Goal: Information Seeking & Learning: Learn about a topic

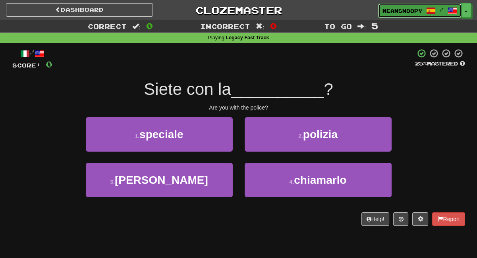
click at [402, 12] on span "meansnoopy" at bounding box center [402, 10] width 40 height 7
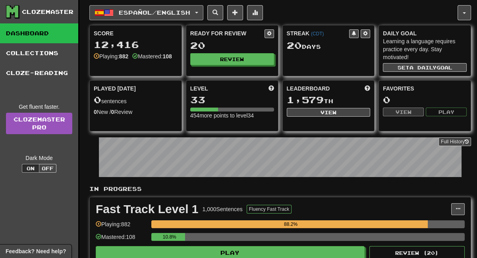
click at [199, 12] on button "Español / English" at bounding box center [146, 12] width 114 height 15
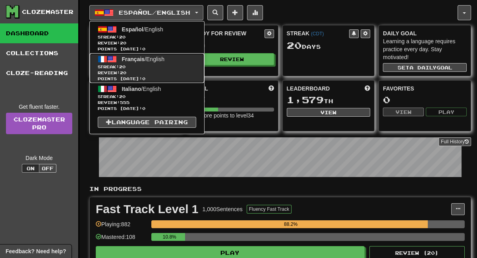
click at [137, 66] on span "Streak: 20" at bounding box center [147, 67] width 98 height 6
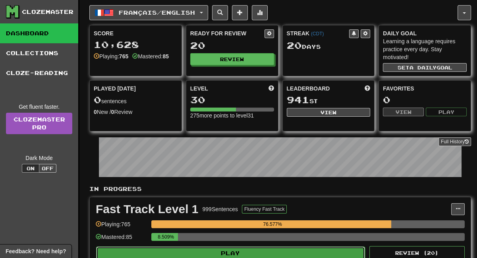
click at [295, 253] on button "Play" at bounding box center [230, 252] width 269 height 13
select select "**"
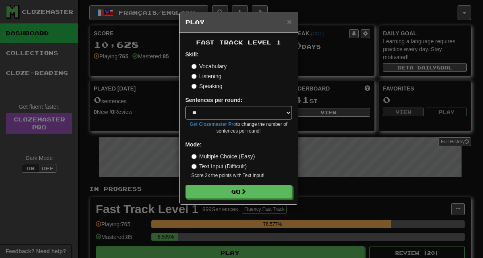
click at [198, 76] on label "Listening" at bounding box center [206, 76] width 30 height 8
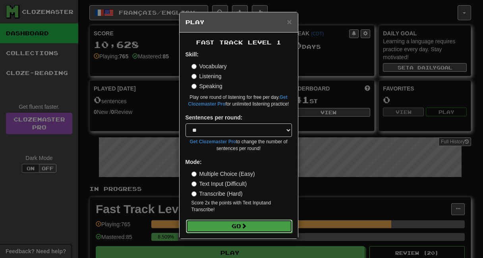
click at [229, 228] on button "Go" at bounding box center [239, 225] width 106 height 13
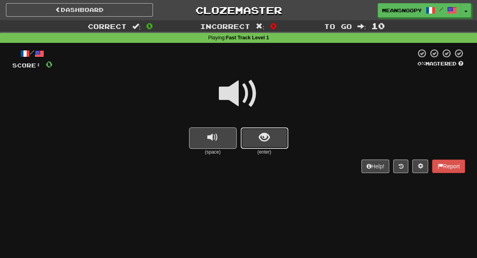
click at [275, 139] on button "show sentence" at bounding box center [265, 137] width 48 height 21
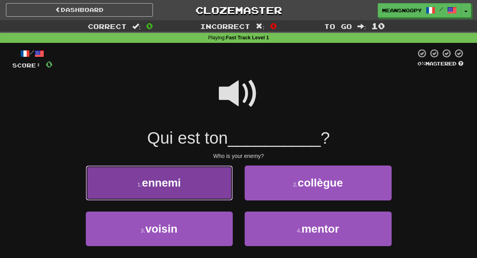
click at [195, 179] on button "1 . ennemi" at bounding box center [159, 183] width 147 height 35
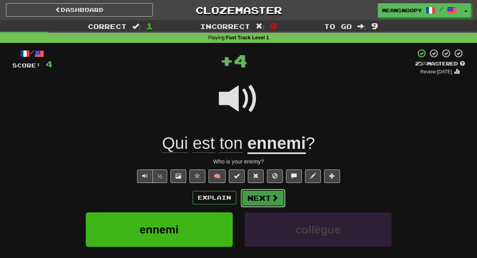
click at [262, 200] on button "Next" at bounding box center [263, 198] width 44 height 18
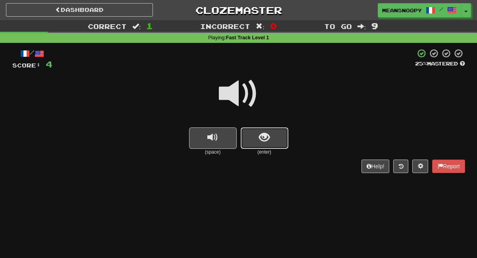
click at [265, 147] on button "show sentence" at bounding box center [265, 137] width 48 height 21
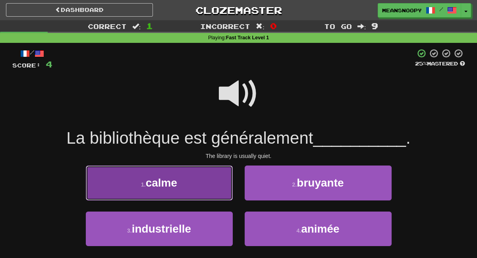
click at [184, 181] on button "1 . calme" at bounding box center [159, 183] width 147 height 35
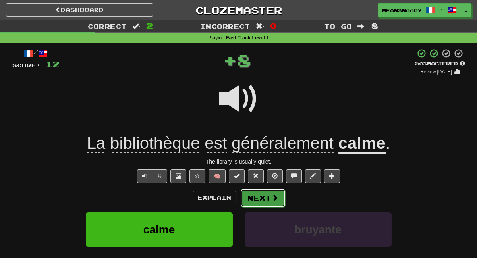
click at [262, 198] on button "Next" at bounding box center [263, 198] width 44 height 18
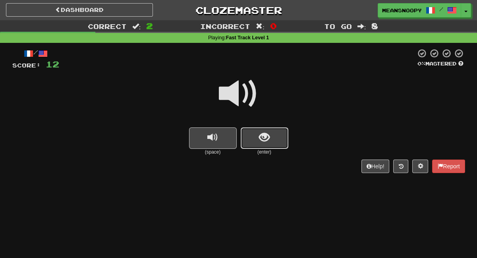
click at [265, 135] on span "show sentence" at bounding box center [264, 137] width 11 height 11
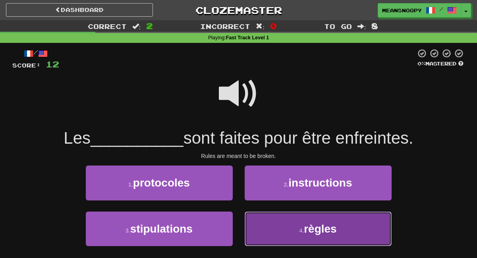
click at [291, 225] on button "4 . règles" at bounding box center [317, 229] width 147 height 35
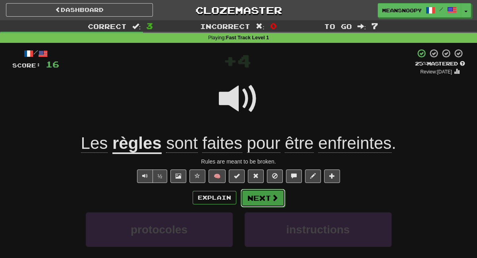
click at [257, 198] on button "Next" at bounding box center [263, 198] width 44 height 18
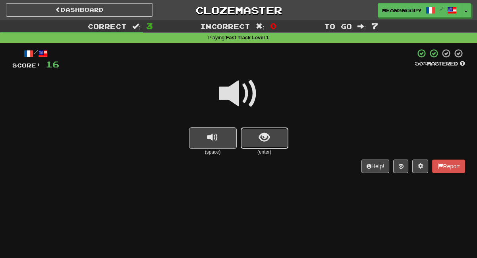
click at [252, 140] on button "show sentence" at bounding box center [265, 137] width 48 height 21
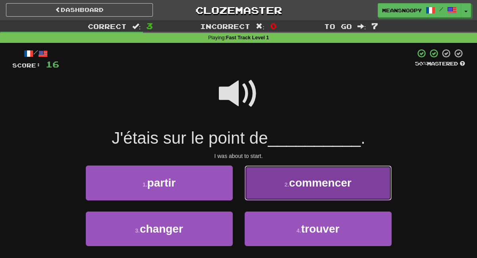
click at [270, 183] on button "2 . commencer" at bounding box center [317, 183] width 147 height 35
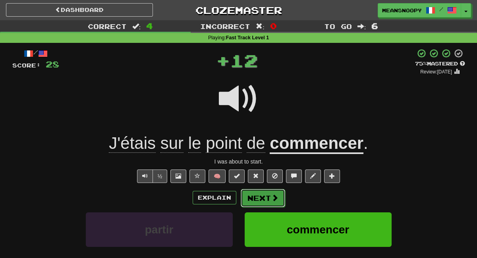
click at [259, 198] on button "Next" at bounding box center [263, 198] width 44 height 18
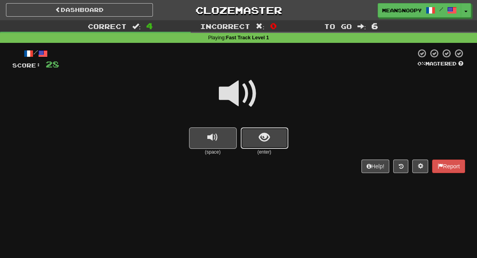
click at [251, 145] on button "show sentence" at bounding box center [265, 137] width 48 height 21
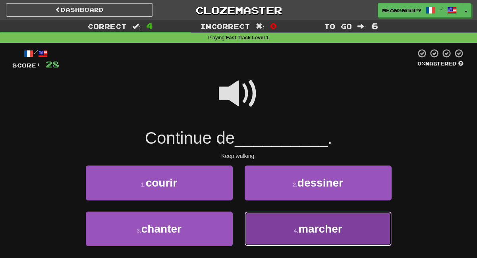
click at [283, 225] on button "4 . marcher" at bounding box center [317, 229] width 147 height 35
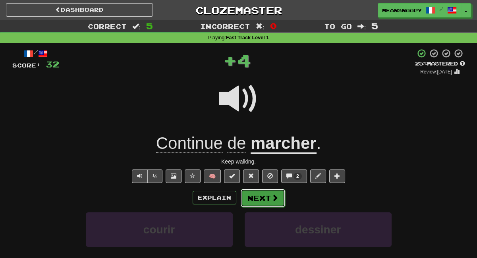
click at [272, 203] on button "Next" at bounding box center [263, 198] width 44 height 18
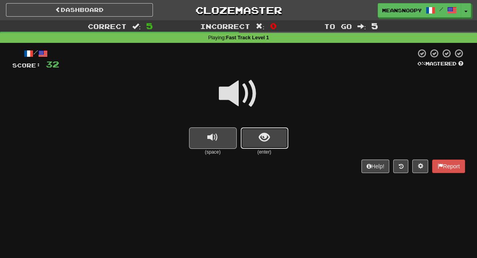
click at [264, 140] on span "show sentence" at bounding box center [264, 137] width 11 height 11
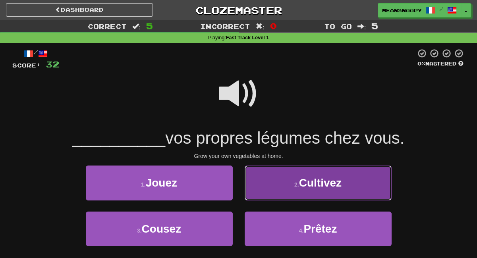
click at [291, 185] on button "2 . Cultivez" at bounding box center [317, 183] width 147 height 35
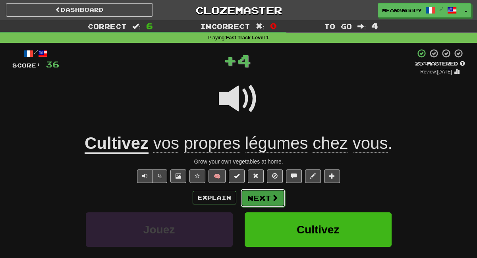
click at [268, 200] on button "Next" at bounding box center [263, 198] width 44 height 18
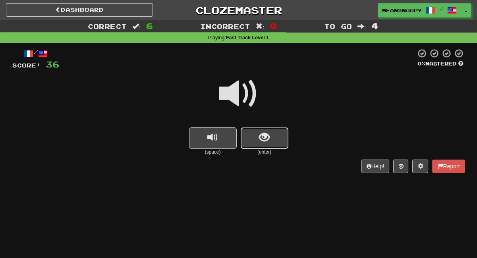
click at [259, 143] on span "show sentence" at bounding box center [264, 137] width 11 height 11
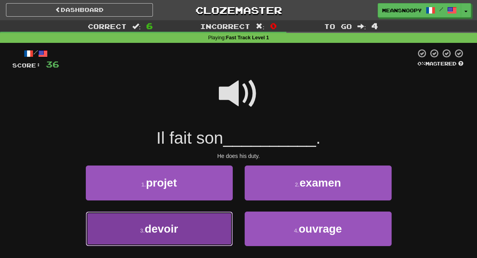
click at [192, 222] on button "3 . devoir" at bounding box center [159, 229] width 147 height 35
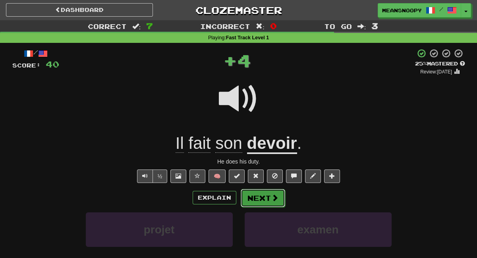
click at [256, 200] on button "Next" at bounding box center [263, 198] width 44 height 18
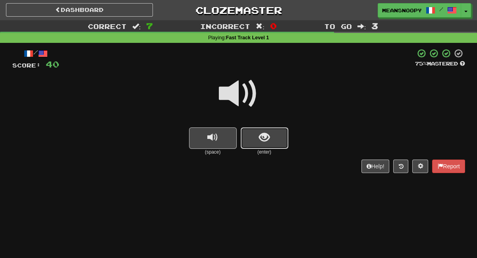
click at [264, 139] on span "show sentence" at bounding box center [264, 137] width 11 height 11
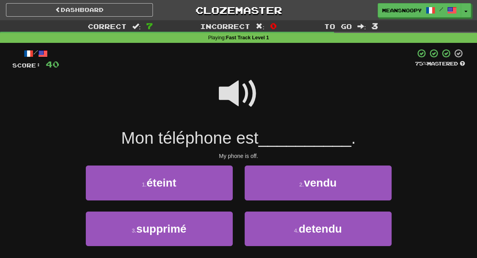
click at [229, 95] on span at bounding box center [239, 94] width 40 height 40
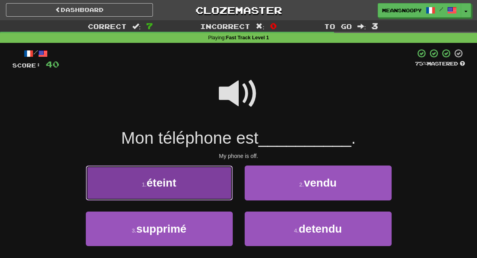
click at [183, 191] on button "1 . éteint" at bounding box center [159, 183] width 147 height 35
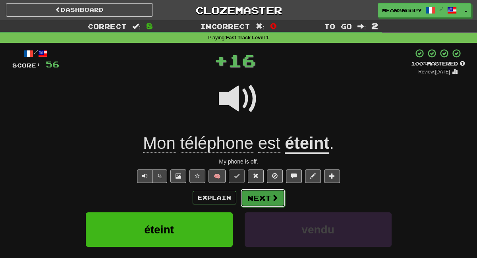
click at [253, 198] on button "Next" at bounding box center [263, 198] width 44 height 18
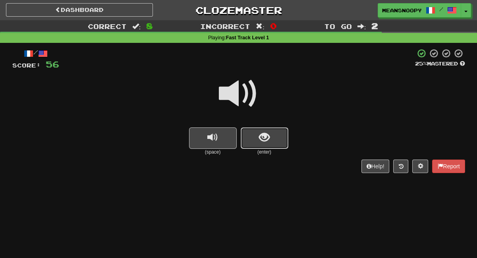
click at [254, 137] on button "show sentence" at bounding box center [265, 137] width 48 height 21
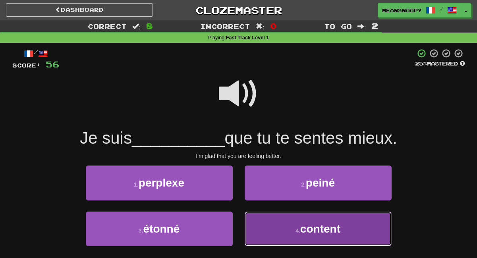
click at [282, 225] on button "4 . content" at bounding box center [317, 229] width 147 height 35
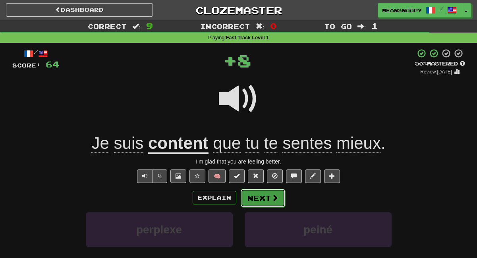
click at [267, 192] on button "Next" at bounding box center [263, 198] width 44 height 18
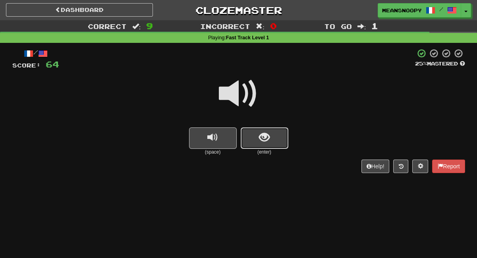
click at [264, 143] on span "show sentence" at bounding box center [264, 137] width 11 height 11
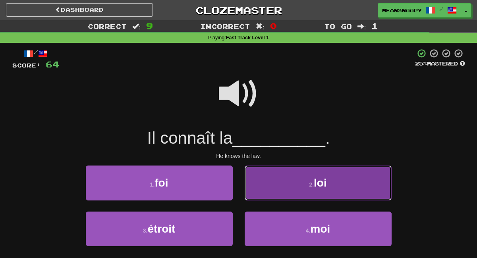
click at [280, 194] on button "2 . loi" at bounding box center [317, 183] width 147 height 35
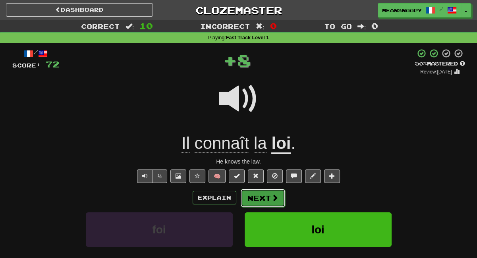
click at [269, 199] on button "Next" at bounding box center [263, 198] width 44 height 18
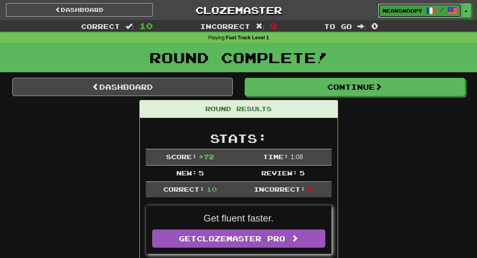
click at [410, 6] on link "meansnoopy /" at bounding box center [419, 11] width 83 height 14
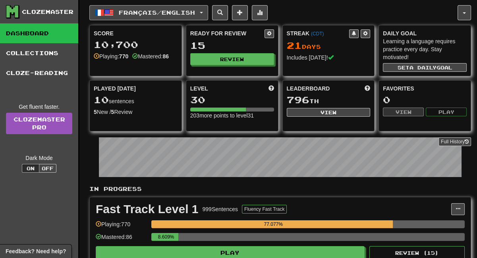
click at [207, 13] on button "Français / English" at bounding box center [148, 12] width 119 height 15
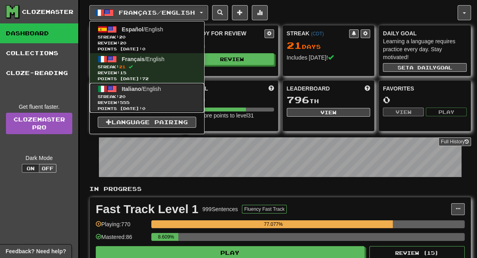
click at [145, 88] on span "Italiano / English" at bounding box center [141, 89] width 39 height 6
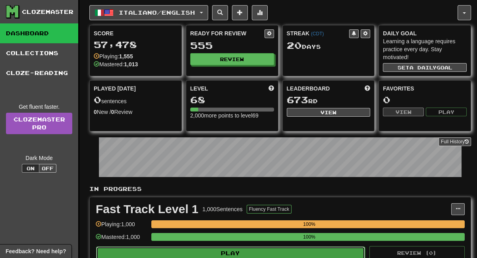
click at [276, 252] on button "Play" at bounding box center [230, 252] width 269 height 13
select select "**"
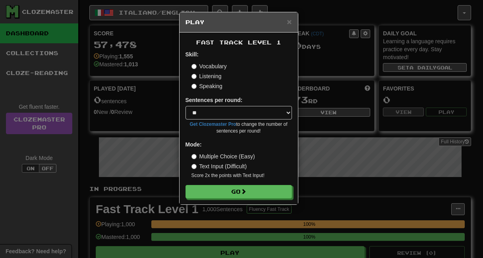
click at [205, 77] on label "Listening" at bounding box center [206, 76] width 30 height 8
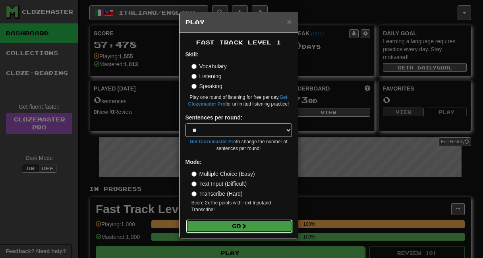
click at [221, 225] on button "Go" at bounding box center [239, 225] width 106 height 13
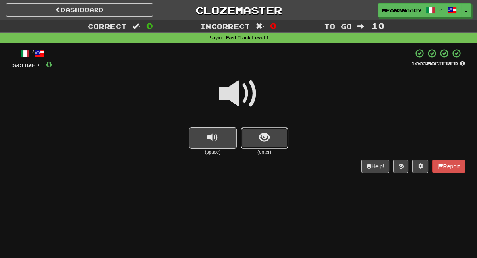
click at [253, 147] on button "show sentence" at bounding box center [265, 137] width 48 height 21
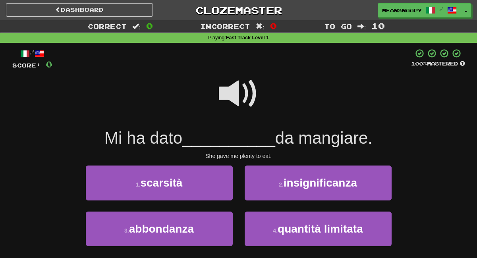
click at [227, 96] on span at bounding box center [239, 94] width 40 height 40
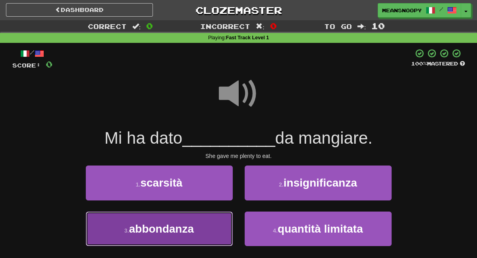
click at [186, 231] on span "abbondanza" at bounding box center [161, 229] width 65 height 12
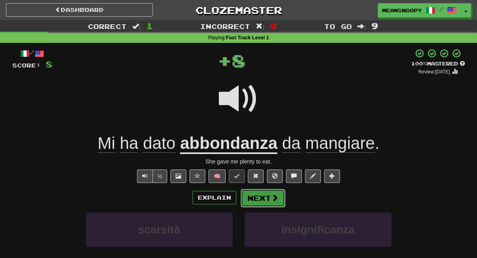
click at [257, 202] on button "Next" at bounding box center [263, 198] width 44 height 18
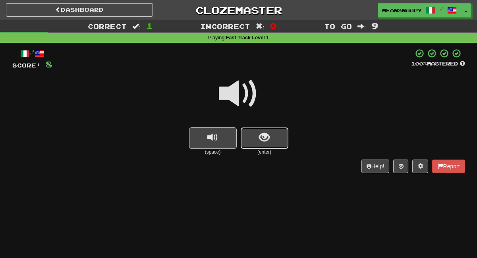
click at [256, 145] on button "show sentence" at bounding box center [265, 137] width 48 height 21
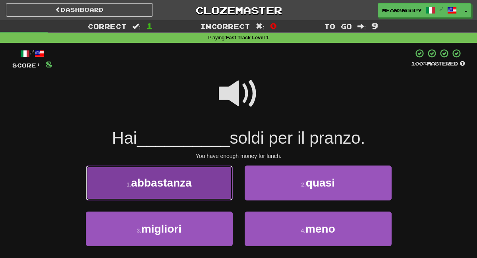
click at [191, 189] on span "abbastanza" at bounding box center [161, 183] width 61 height 12
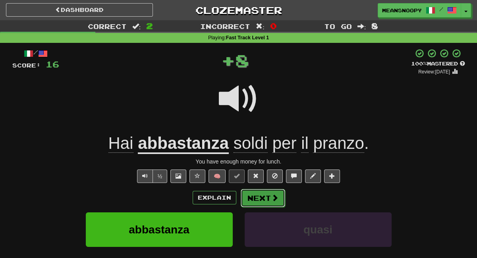
click at [267, 196] on button "Next" at bounding box center [263, 198] width 44 height 18
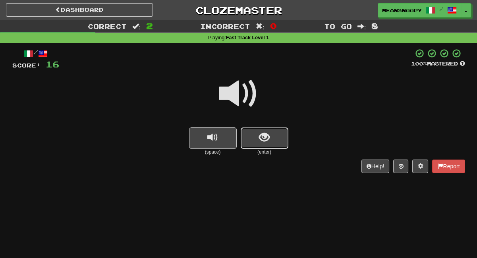
click at [258, 139] on button "show sentence" at bounding box center [265, 137] width 48 height 21
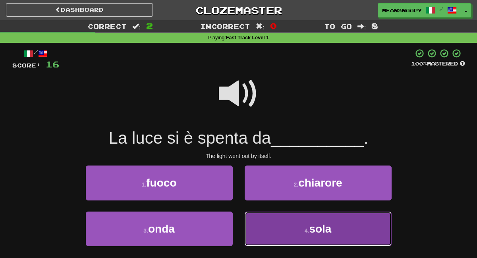
click at [269, 223] on button "4 . sola" at bounding box center [317, 229] width 147 height 35
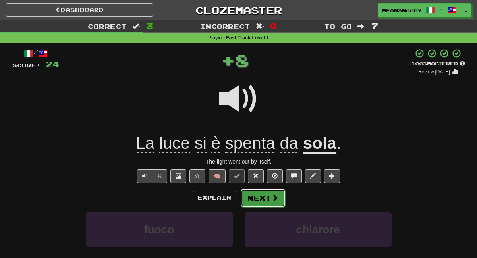
click at [265, 198] on button "Next" at bounding box center [263, 198] width 44 height 18
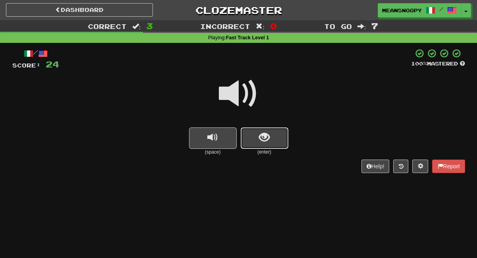
click at [269, 142] on span "show sentence" at bounding box center [264, 137] width 11 height 11
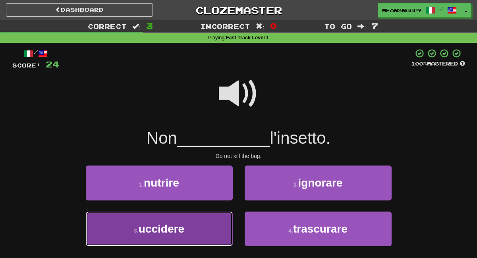
click at [195, 221] on button "3 . uccidere" at bounding box center [159, 229] width 147 height 35
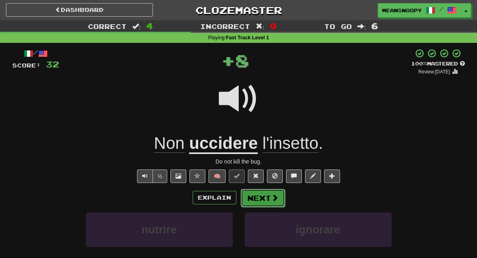
click at [253, 200] on button "Next" at bounding box center [263, 198] width 44 height 18
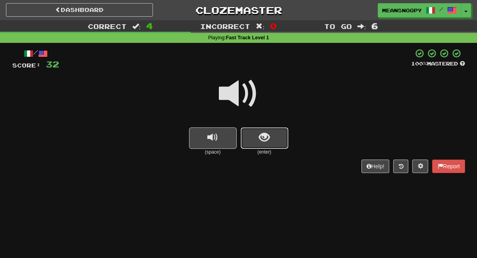
click at [265, 143] on span "show sentence" at bounding box center [264, 137] width 11 height 11
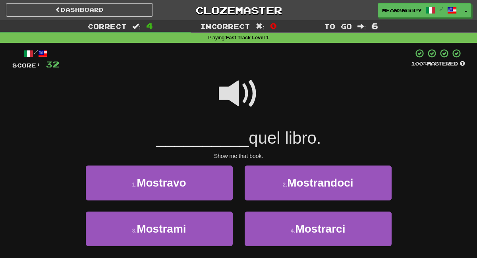
click at [236, 93] on span at bounding box center [239, 94] width 40 height 40
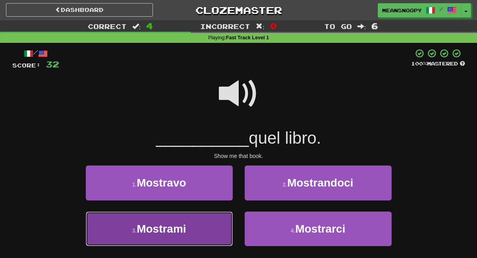
click at [197, 228] on button "3 . Mostrami" at bounding box center [159, 229] width 147 height 35
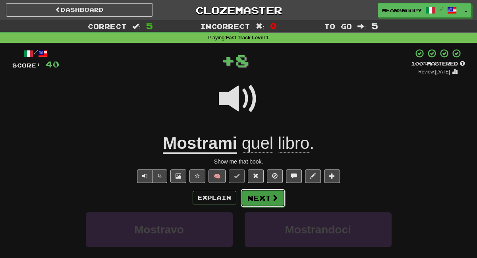
click at [258, 201] on button "Next" at bounding box center [263, 198] width 44 height 18
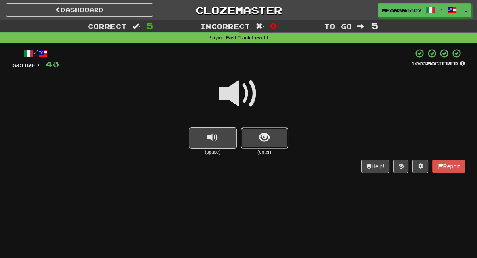
click at [275, 145] on button "show sentence" at bounding box center [265, 137] width 48 height 21
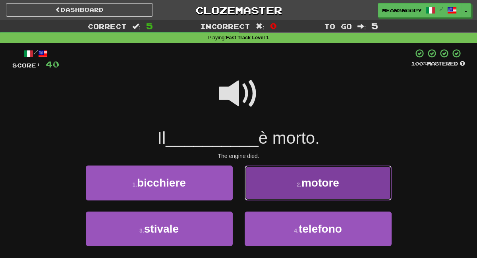
click at [284, 184] on button "2 . motore" at bounding box center [317, 183] width 147 height 35
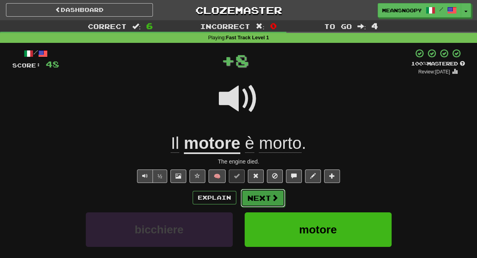
click at [263, 198] on button "Next" at bounding box center [263, 198] width 44 height 18
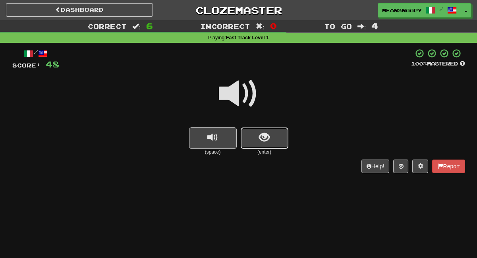
click at [252, 140] on button "show sentence" at bounding box center [265, 137] width 48 height 21
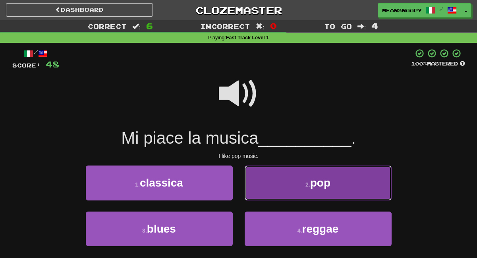
click at [280, 178] on button "2 . pop" at bounding box center [317, 183] width 147 height 35
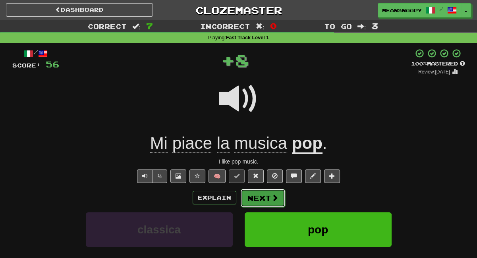
click at [263, 197] on button "Next" at bounding box center [263, 198] width 44 height 18
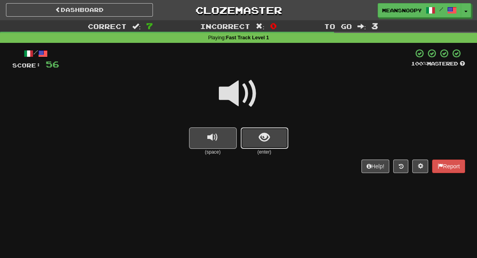
click at [264, 132] on span "show sentence" at bounding box center [264, 137] width 11 height 11
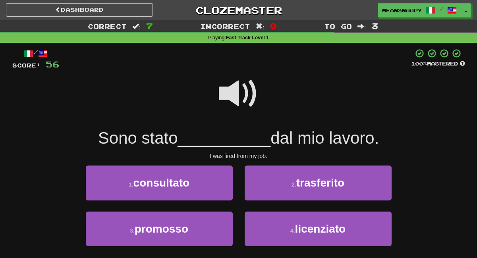
click at [237, 97] on span at bounding box center [239, 94] width 40 height 40
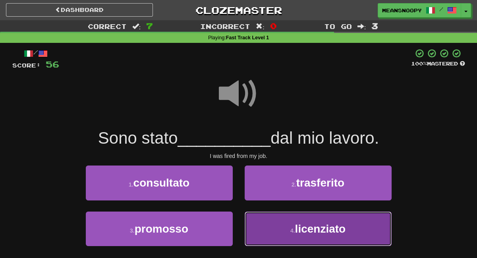
click at [264, 230] on button "4 . licenziato" at bounding box center [317, 229] width 147 height 35
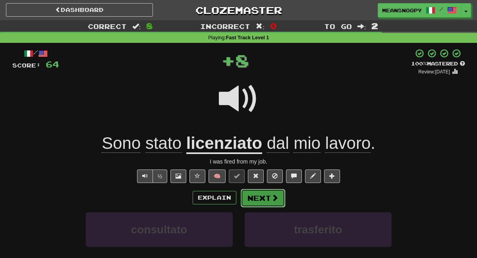
click at [263, 202] on button "Next" at bounding box center [263, 198] width 44 height 18
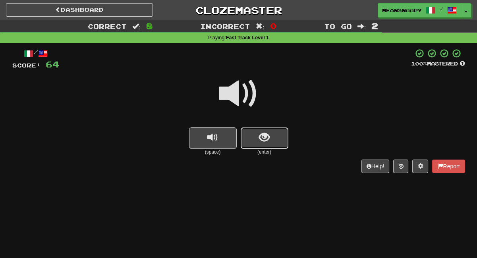
click at [283, 144] on button "show sentence" at bounding box center [265, 137] width 48 height 21
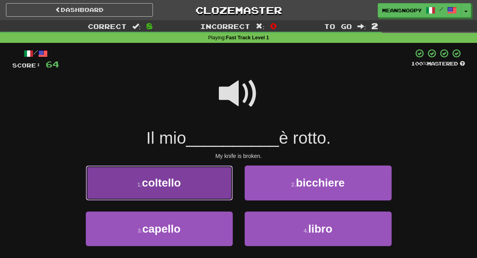
click at [213, 184] on button "1 . coltello" at bounding box center [159, 183] width 147 height 35
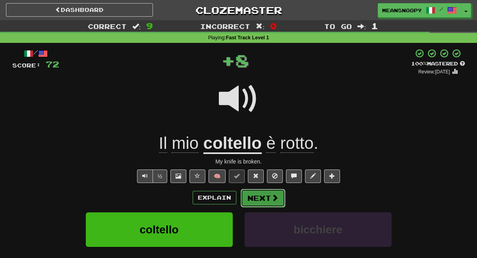
click at [260, 198] on button "Next" at bounding box center [263, 198] width 44 height 18
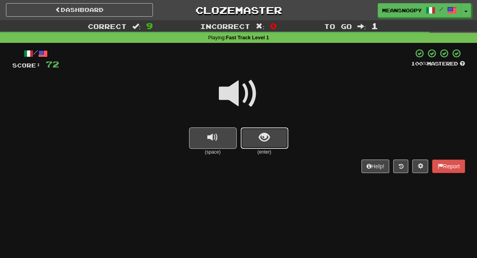
click at [251, 138] on button "show sentence" at bounding box center [265, 137] width 48 height 21
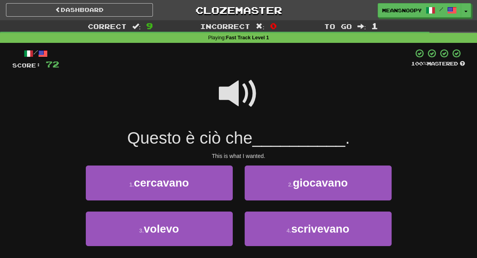
click at [232, 96] on span at bounding box center [239, 94] width 40 height 40
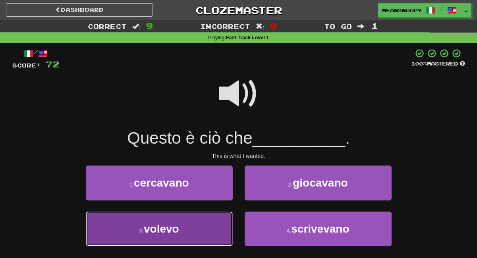
click at [199, 218] on button "3 . volevo" at bounding box center [159, 229] width 147 height 35
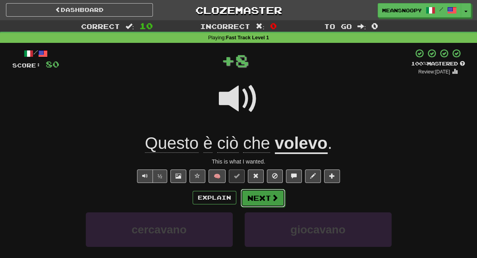
click at [254, 199] on button "Next" at bounding box center [263, 198] width 44 height 18
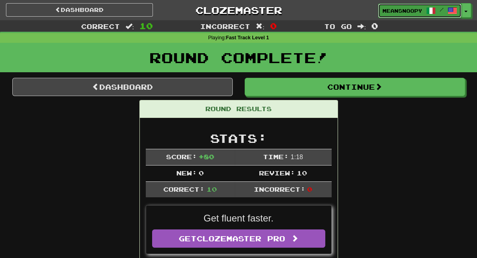
click at [402, 12] on span "meansnoopy" at bounding box center [402, 10] width 40 height 7
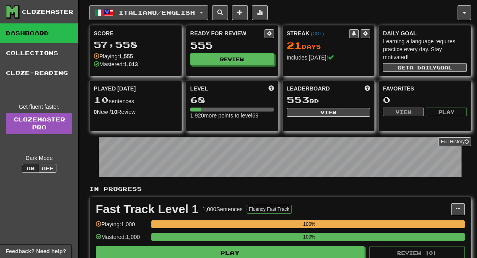
click at [208, 18] on button "Italiano / English" at bounding box center [148, 12] width 119 height 15
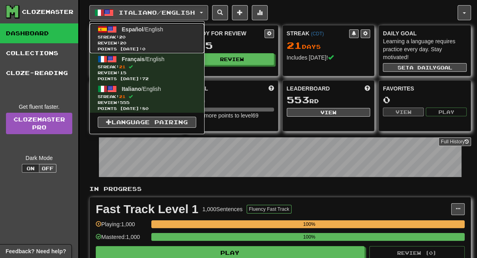
click at [115, 26] on span at bounding box center [112, 30] width 10 height 10
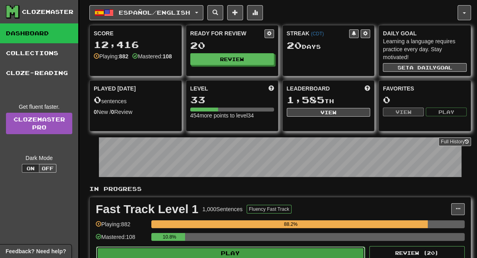
click at [319, 249] on button "Play" at bounding box center [230, 252] width 269 height 13
select select "**"
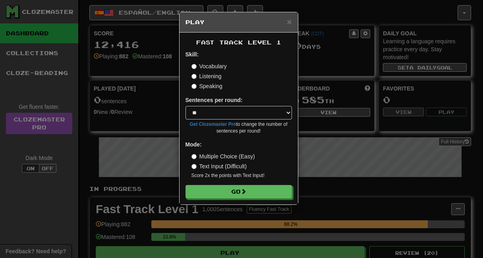
click at [205, 76] on label "Listening" at bounding box center [206, 76] width 30 height 8
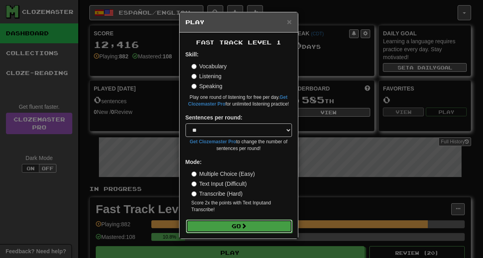
click at [234, 224] on button "Go" at bounding box center [239, 225] width 106 height 13
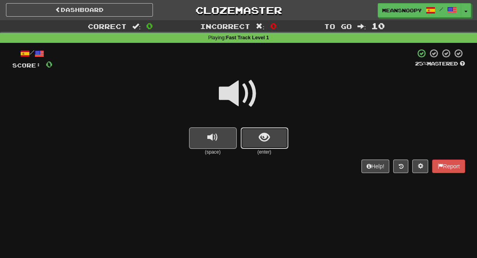
click at [254, 140] on button "show sentence" at bounding box center [265, 137] width 48 height 21
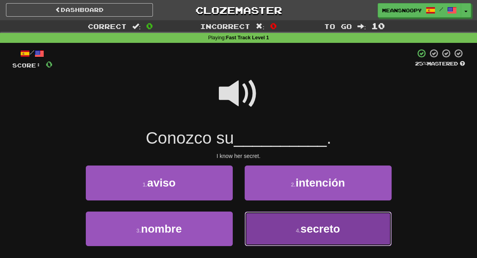
click at [282, 237] on button "4 . secreto" at bounding box center [317, 229] width 147 height 35
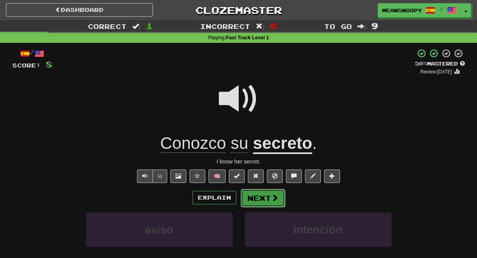
click at [273, 196] on span at bounding box center [274, 197] width 7 height 7
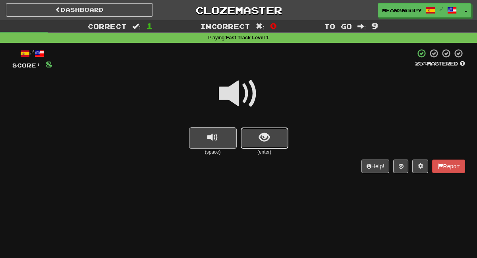
click at [259, 140] on span "show sentence" at bounding box center [264, 137] width 11 height 11
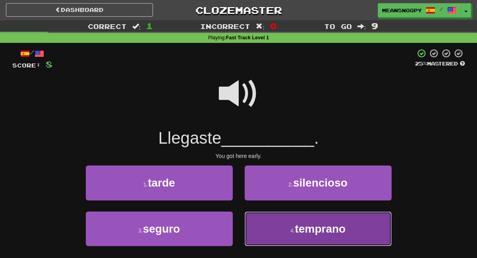
click at [278, 227] on button "4 . [GEOGRAPHIC_DATA]" at bounding box center [317, 229] width 147 height 35
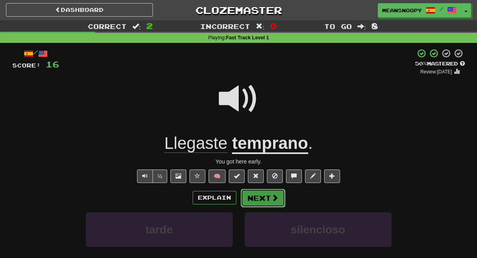
click at [268, 200] on button "Next" at bounding box center [263, 198] width 44 height 18
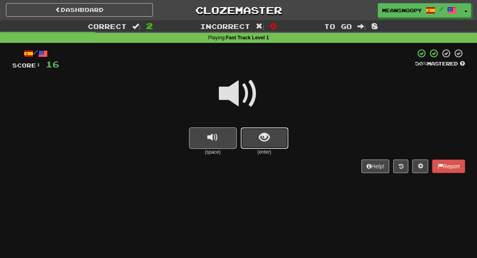
click at [248, 139] on button "show sentence" at bounding box center [265, 137] width 48 height 21
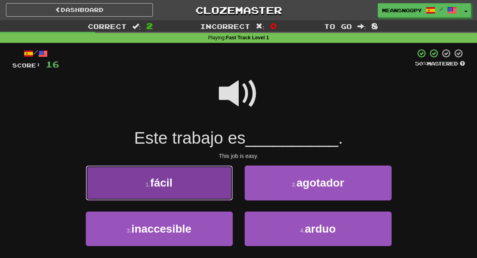
click at [198, 183] on button "1 . fácil" at bounding box center [159, 183] width 147 height 35
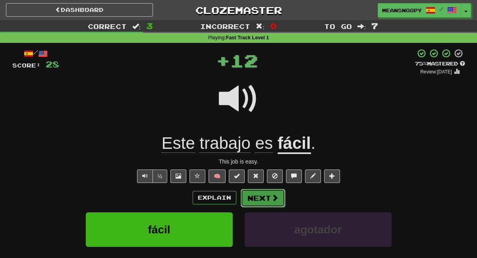
click at [253, 200] on button "Next" at bounding box center [263, 198] width 44 height 18
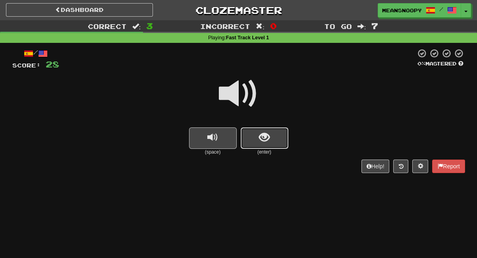
click at [252, 145] on button "show sentence" at bounding box center [265, 137] width 48 height 21
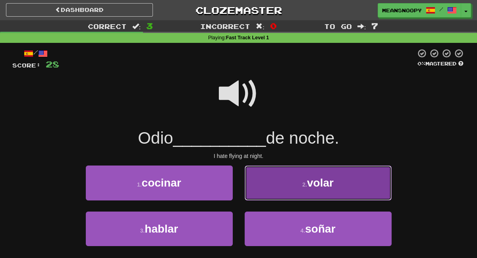
click at [254, 187] on button "2 . volar" at bounding box center [317, 183] width 147 height 35
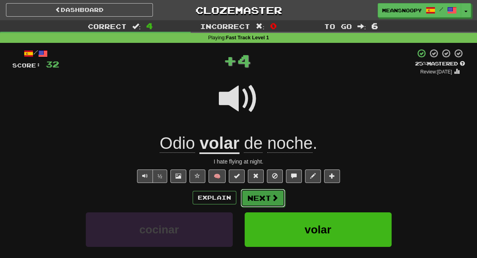
click at [269, 199] on button "Next" at bounding box center [263, 198] width 44 height 18
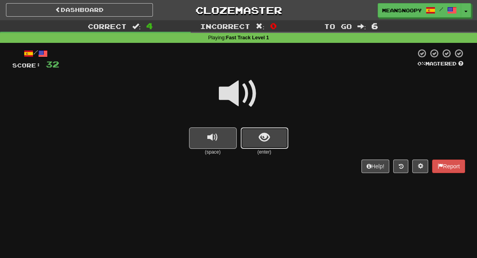
click at [246, 142] on button "show sentence" at bounding box center [265, 137] width 48 height 21
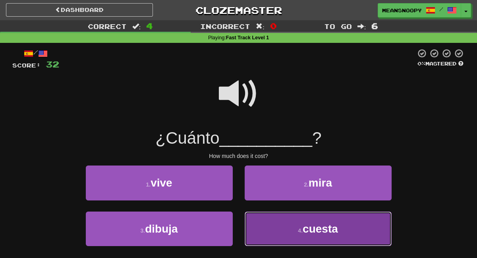
click at [273, 234] on button "4 . cuesta" at bounding box center [317, 229] width 147 height 35
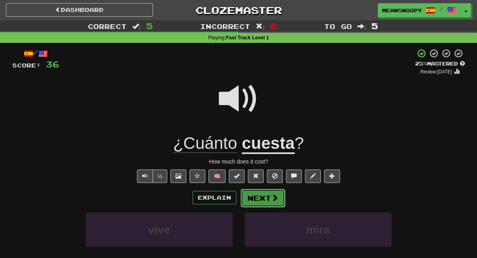
click at [248, 198] on button "Next" at bounding box center [263, 198] width 44 height 18
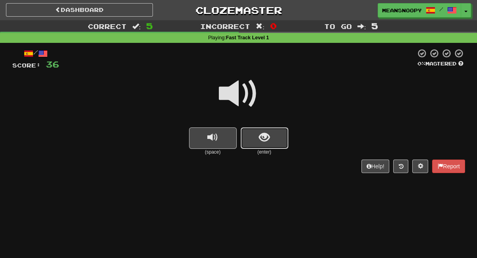
click at [259, 143] on span "show sentence" at bounding box center [264, 137] width 11 height 11
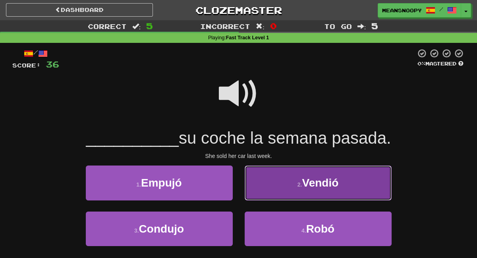
click at [283, 182] on button "2 . Vendió" at bounding box center [317, 183] width 147 height 35
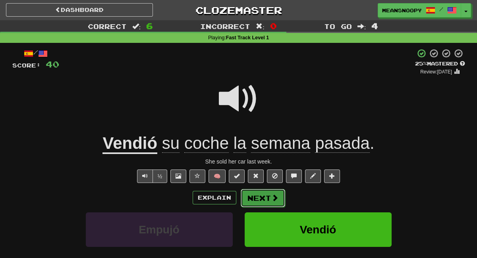
click at [267, 196] on button "Next" at bounding box center [263, 198] width 44 height 18
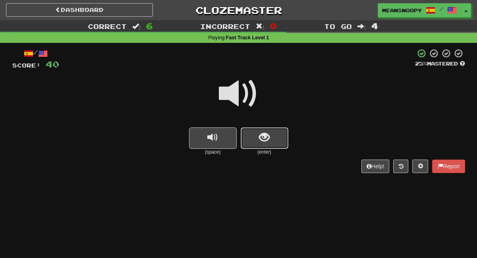
click at [268, 144] on button "show sentence" at bounding box center [265, 137] width 48 height 21
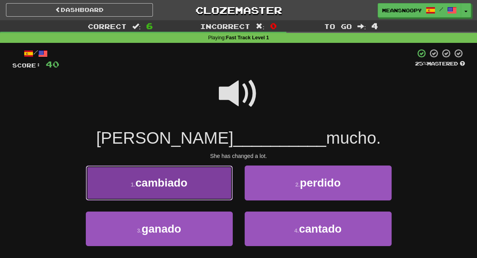
click at [210, 185] on button "1 . cambiado" at bounding box center [159, 183] width 147 height 35
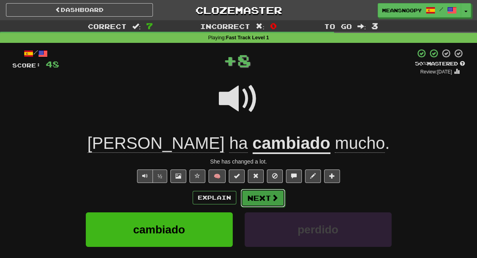
click at [261, 202] on button "Next" at bounding box center [263, 198] width 44 height 18
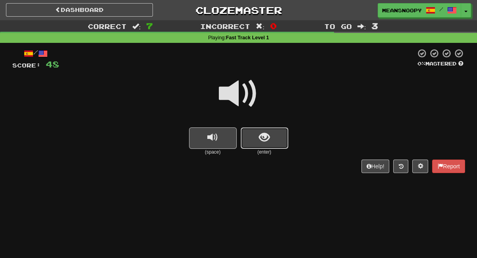
click at [267, 142] on span "show sentence" at bounding box center [264, 137] width 11 height 11
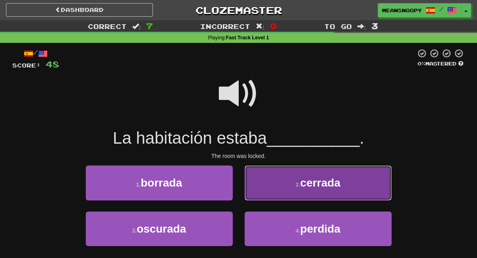
click at [254, 179] on button "2 . cerrada" at bounding box center [317, 183] width 147 height 35
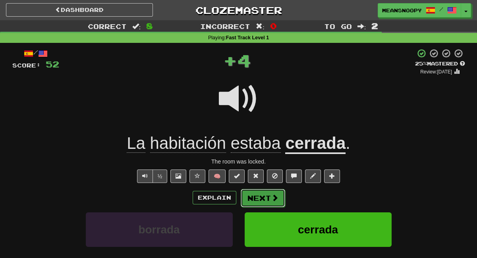
click at [267, 196] on button "Next" at bounding box center [263, 198] width 44 height 18
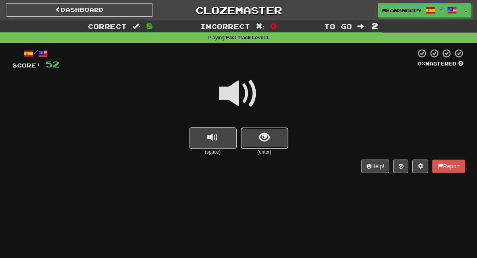
click at [246, 144] on button "show sentence" at bounding box center [265, 137] width 48 height 21
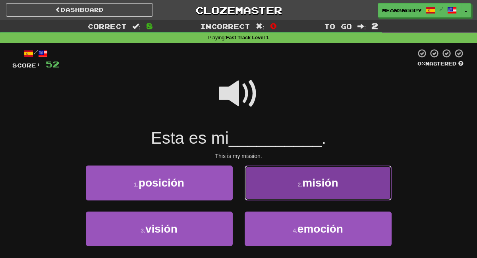
click at [278, 197] on button "2 . misión" at bounding box center [317, 183] width 147 height 35
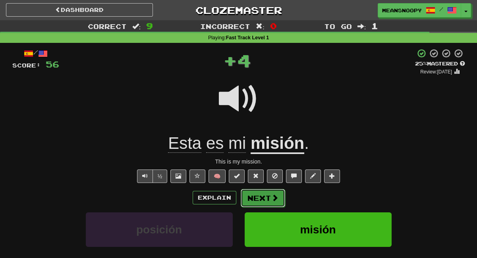
click at [277, 198] on span at bounding box center [274, 197] width 7 height 7
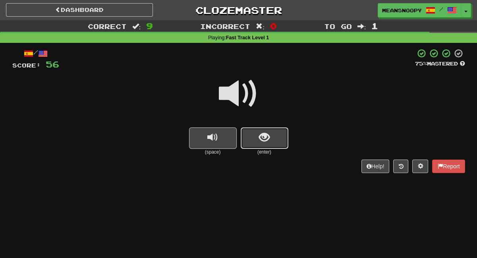
click at [258, 144] on button "show sentence" at bounding box center [265, 137] width 48 height 21
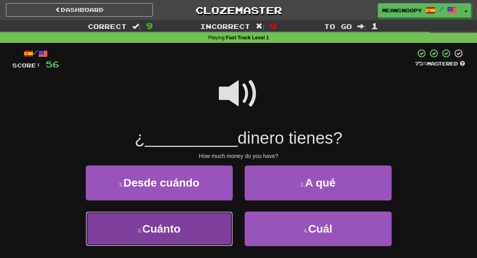
click at [200, 223] on button "3 . [GEOGRAPHIC_DATA]" at bounding box center [159, 229] width 147 height 35
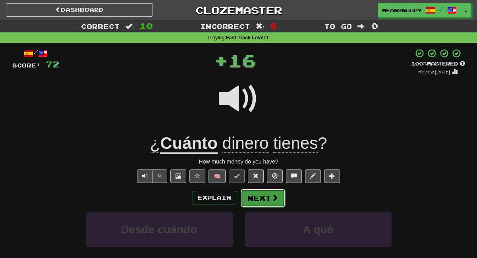
click at [255, 195] on button "Next" at bounding box center [263, 198] width 44 height 18
